Goal: Transaction & Acquisition: Purchase product/service

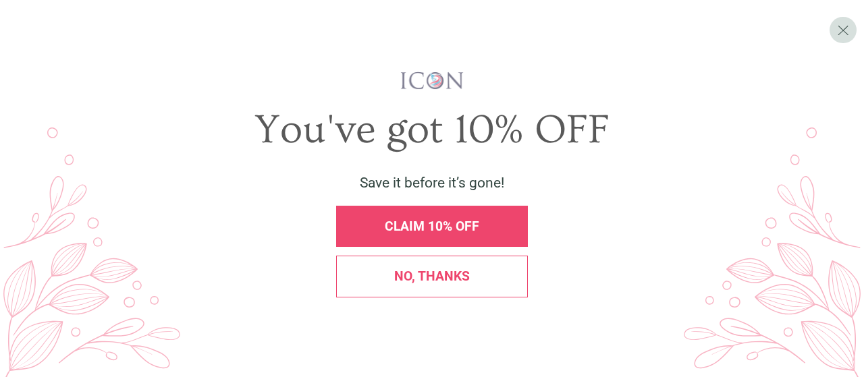
click at [423, 227] on span "CLAIM 10% OFF" at bounding box center [432, 227] width 95 height 16
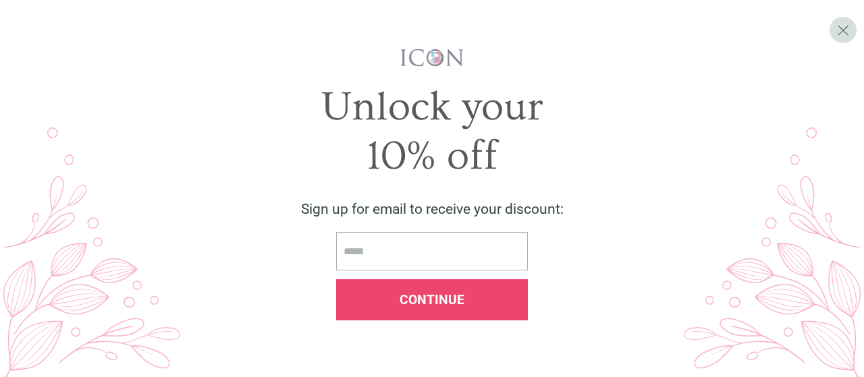
click at [381, 263] on input "email" at bounding box center [432, 251] width 192 height 38
type input "**********"
click at [403, 299] on span "Continue" at bounding box center [432, 300] width 65 height 16
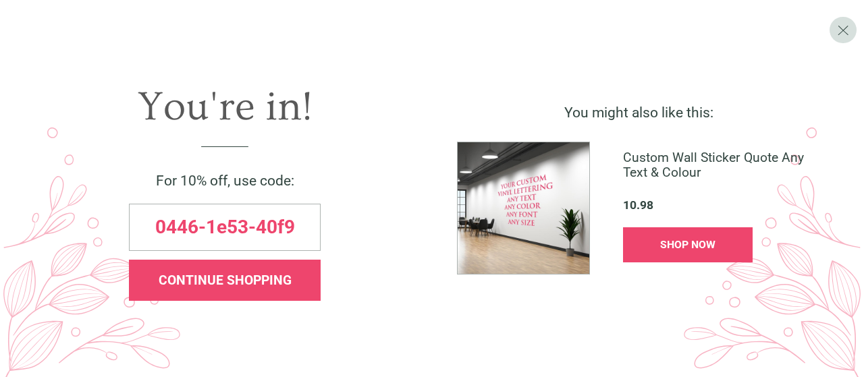
click at [223, 277] on span "CONTINUE SHOPPING" at bounding box center [225, 281] width 133 height 16
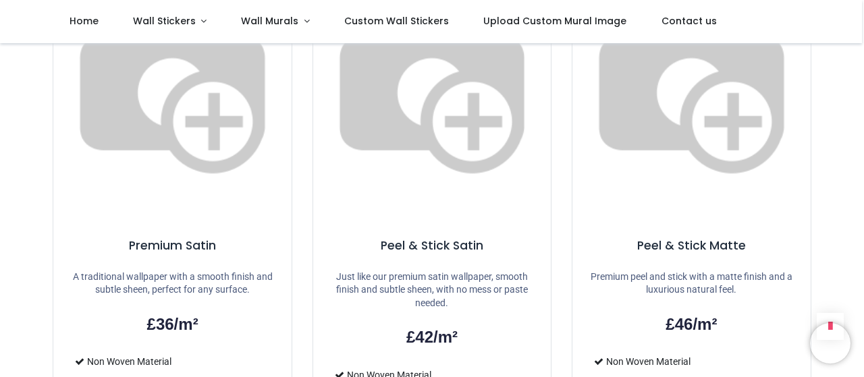
scroll to position [171, 0]
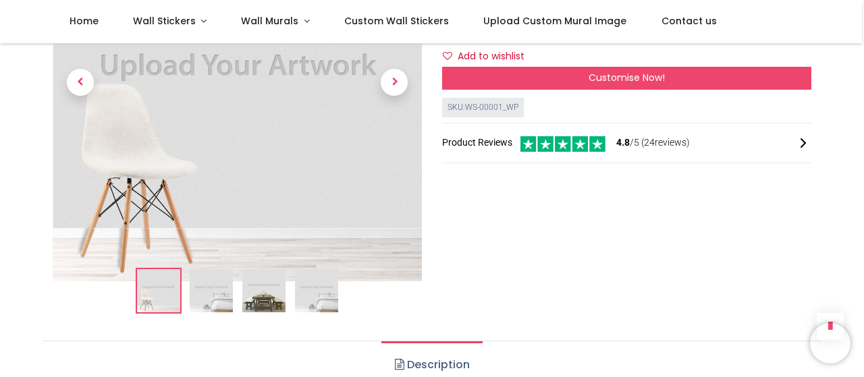
drag, startPoint x: 849, startPoint y: 203, endPoint x: 840, endPoint y: -64, distance: 266.8
click at [840, 0] on html "Login • Register Home Wall Stickers" at bounding box center [432, 188] width 864 height 377
click at [257, 22] on span "Wall Murals" at bounding box center [269, 21] width 57 height 14
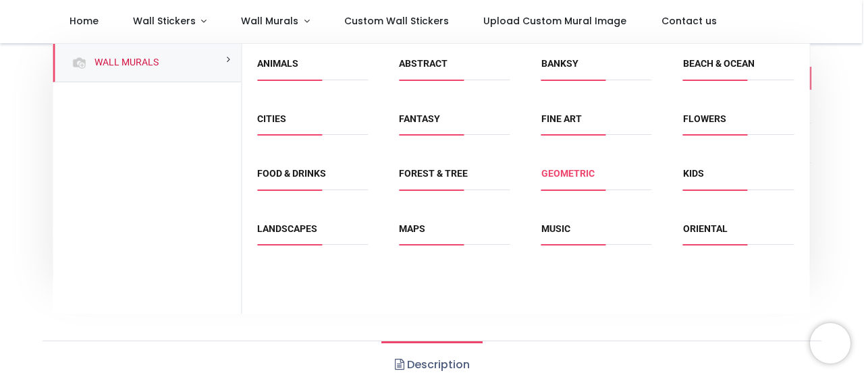
click at [554, 175] on link "Geometric" at bounding box center [567, 173] width 53 height 11
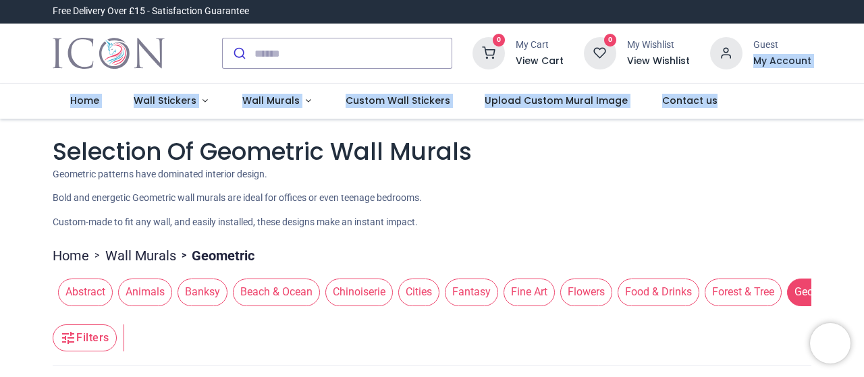
drag, startPoint x: 860, startPoint y: 34, endPoint x: 863, endPoint y: 109, distance: 74.3
click at [863, 109] on div "Login • Register Home Wall Stickers" at bounding box center [432, 188] width 864 height 377
